Goal: Find specific page/section: Find specific page/section

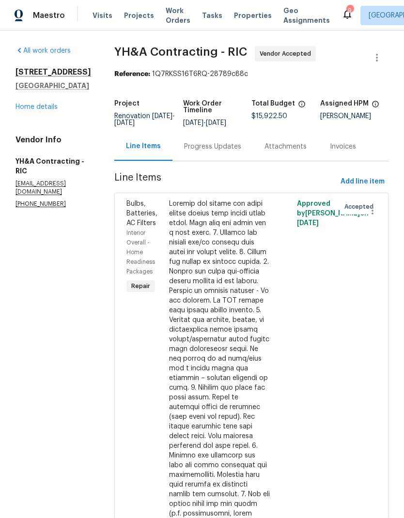
scroll to position [956, 0]
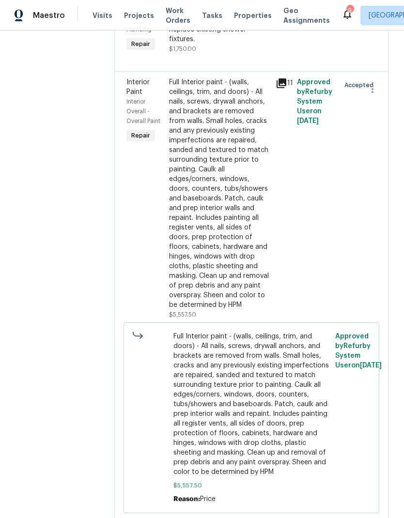
click at [306, 198] on div "Approved by Refurby System User on 8/19/2025" at bounding box center [315, 199] width 43 height 248
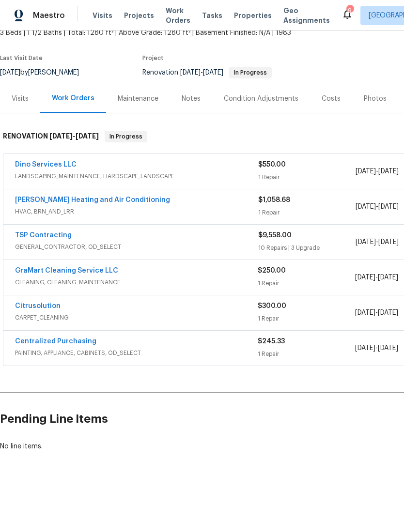
scroll to position [62, 0]
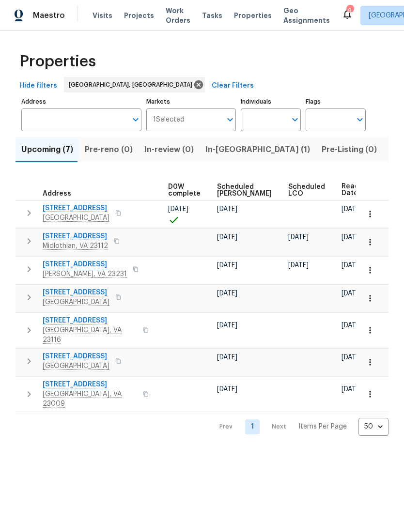
scroll to position [0, 254]
click at [342, 190] on span "Ready Date" at bounding box center [352, 190] width 21 height 14
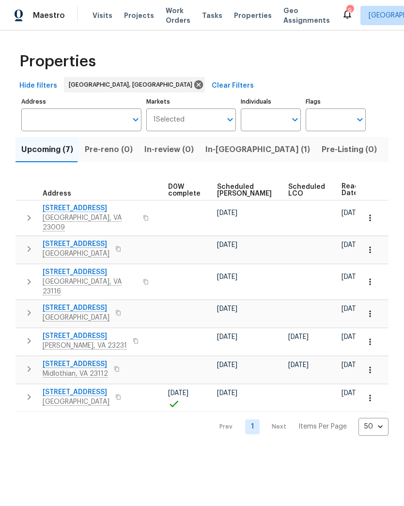
scroll to position [0, 254]
click at [342, 197] on div "Ready Date" at bounding box center [363, 189] width 42 height 15
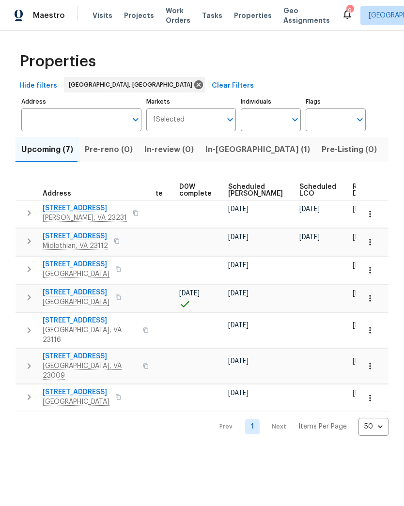
scroll to position [0, 243]
click at [353, 192] on span "Ready Date" at bounding box center [363, 190] width 21 height 14
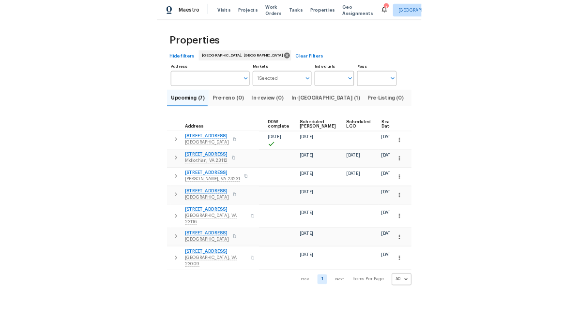
scroll to position [0, 80]
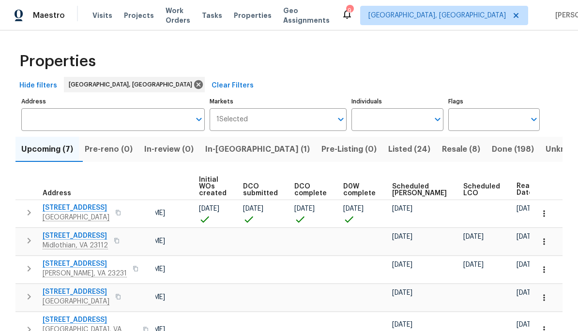
click at [403, 149] on span "Resale (8)" at bounding box center [461, 150] width 38 height 14
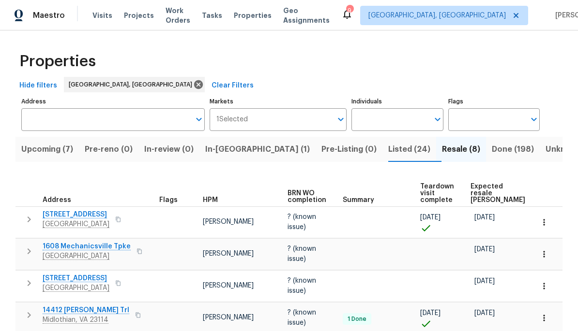
click at [232, 159] on button "In-reno (1)" at bounding box center [257, 149] width 116 height 25
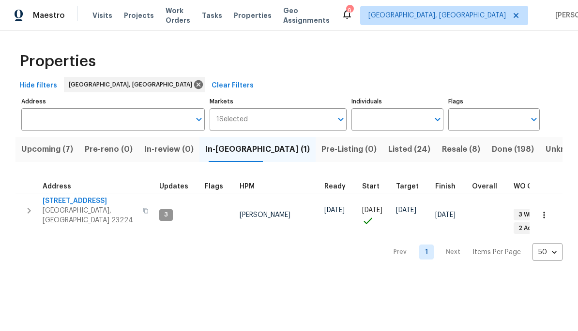
click at [388, 156] on span "Listed (24)" at bounding box center [409, 150] width 42 height 14
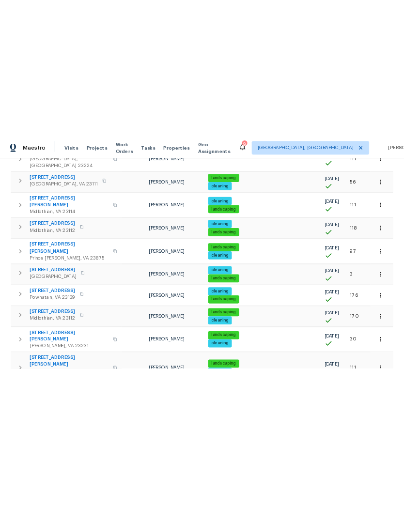
scroll to position [578, 0]
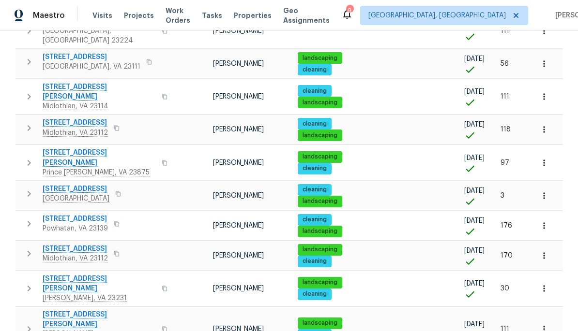
click at [124, 187] on button "button" at bounding box center [118, 194] width 12 height 14
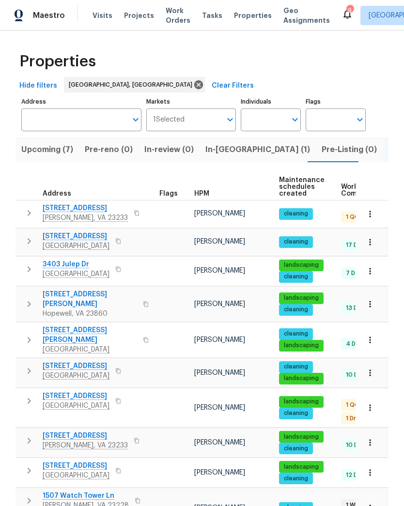
scroll to position [0, 0]
